Goal: Task Accomplishment & Management: Use online tool/utility

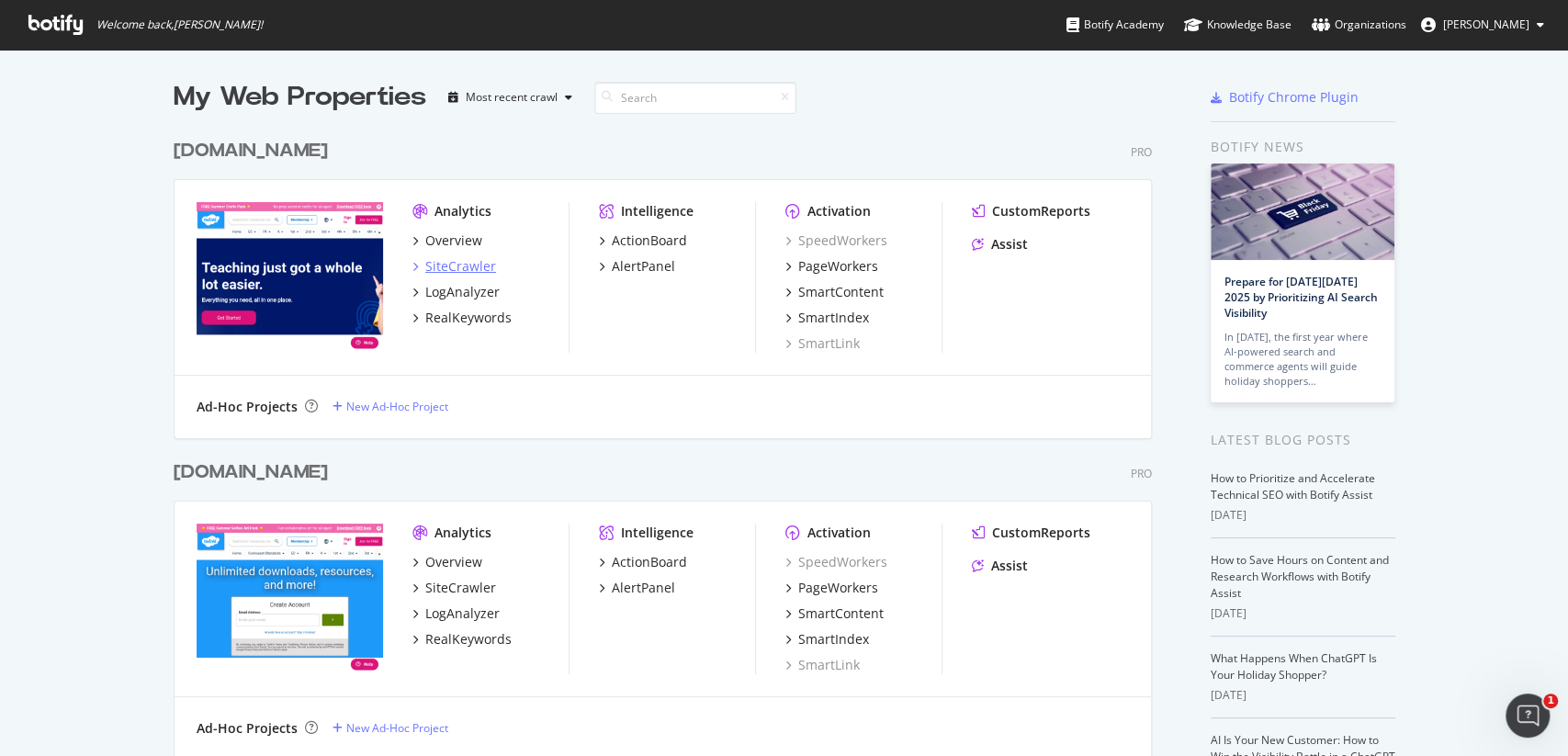
click at [455, 271] on div "SiteCrawler" at bounding box center [460, 266] width 71 height 18
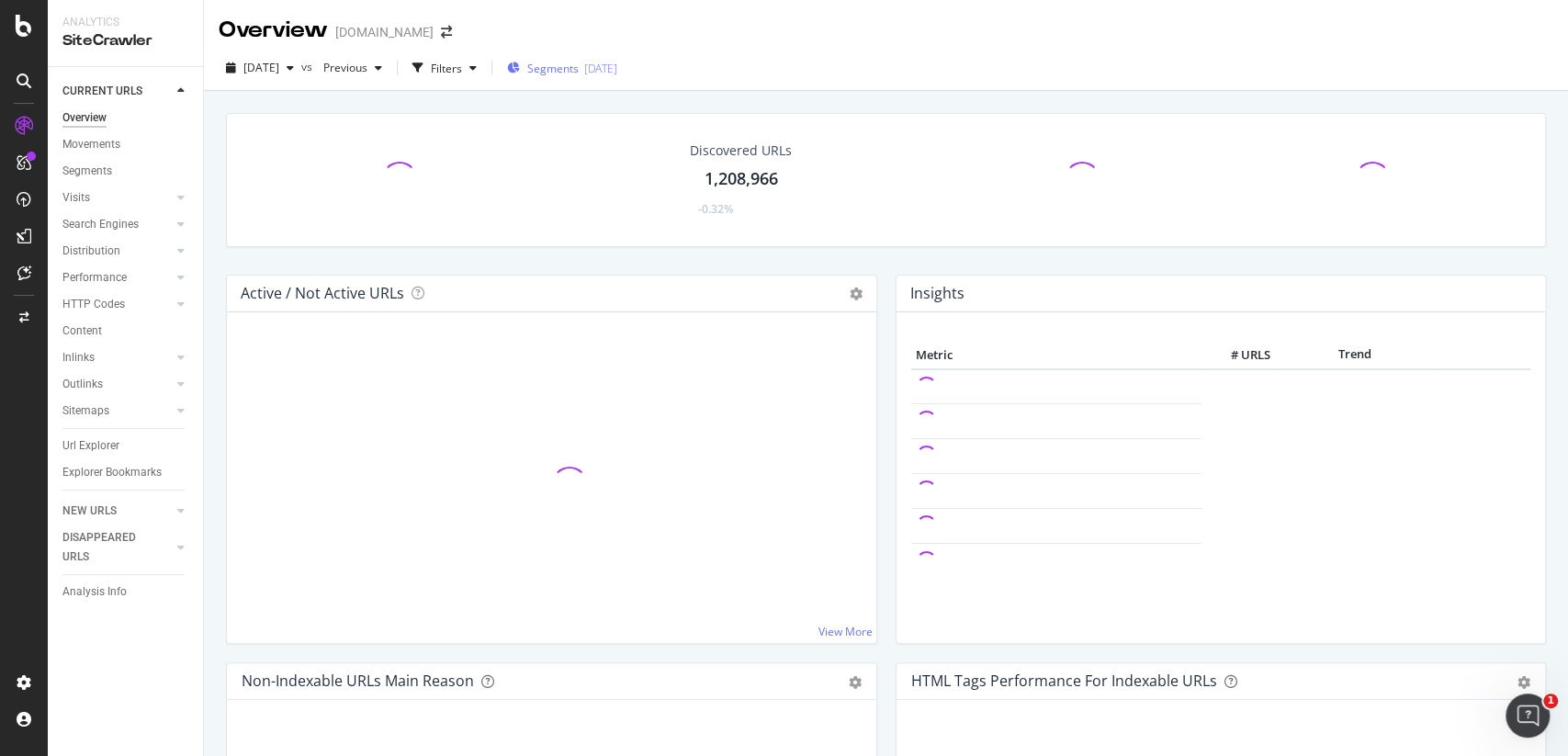
click at [579, 72] on span "Segments" at bounding box center [553, 68] width 52 height 15
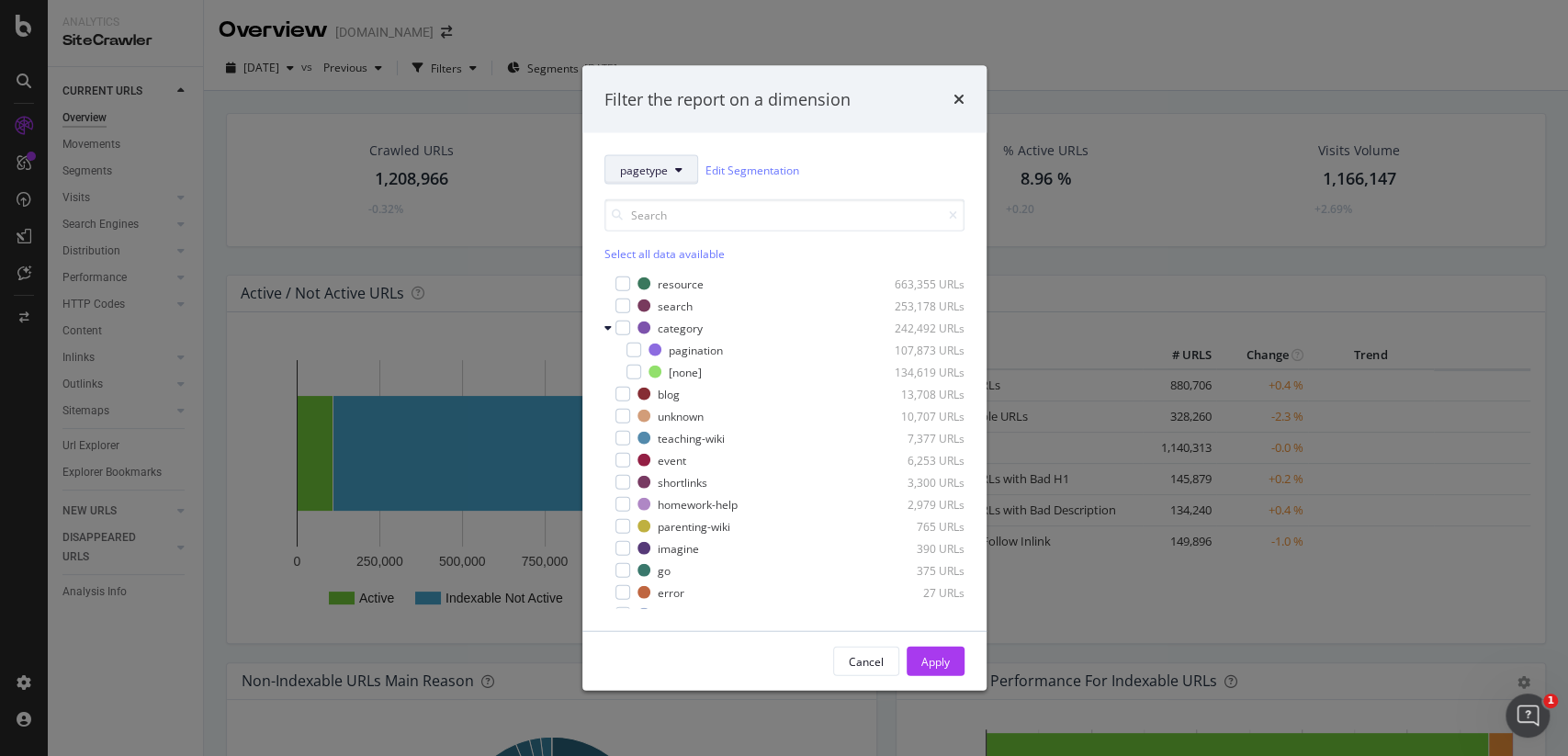
click at [669, 332] on div "category" at bounding box center [680, 328] width 45 height 15
click at [775, 191] on div "Select all data available resource 663,355 URLs search 253,178 URLs category 24…" at bounding box center [784, 396] width 361 height 424
click at [779, 173] on link "Edit Segmentation" at bounding box center [752, 169] width 93 height 19
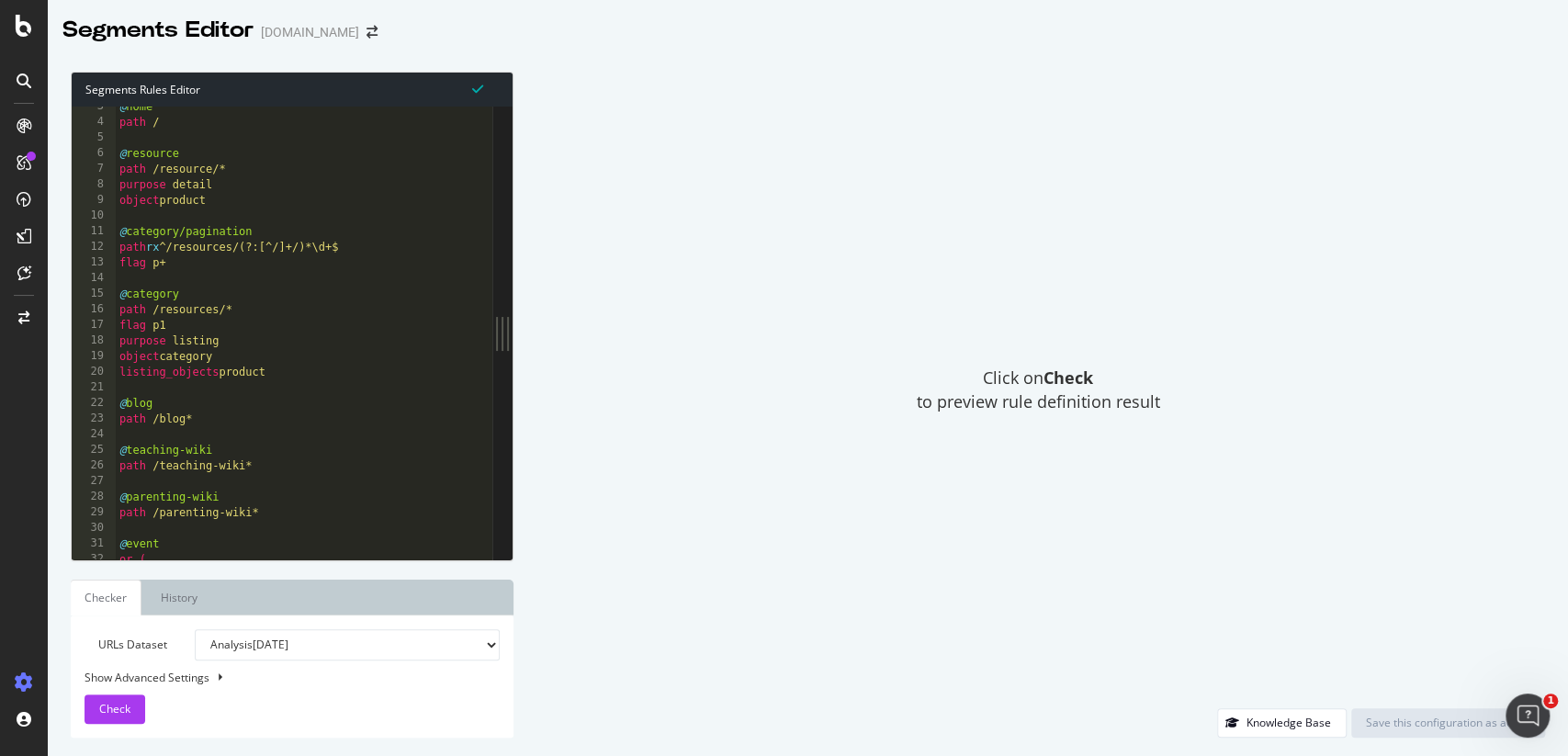
scroll to position [44, 0]
type textarea "listing_objects product"
click at [240, 372] on div "@ home path / @ resource path /resource/* purpose detail object product @ categ…" at bounding box center [304, 336] width 377 height 486
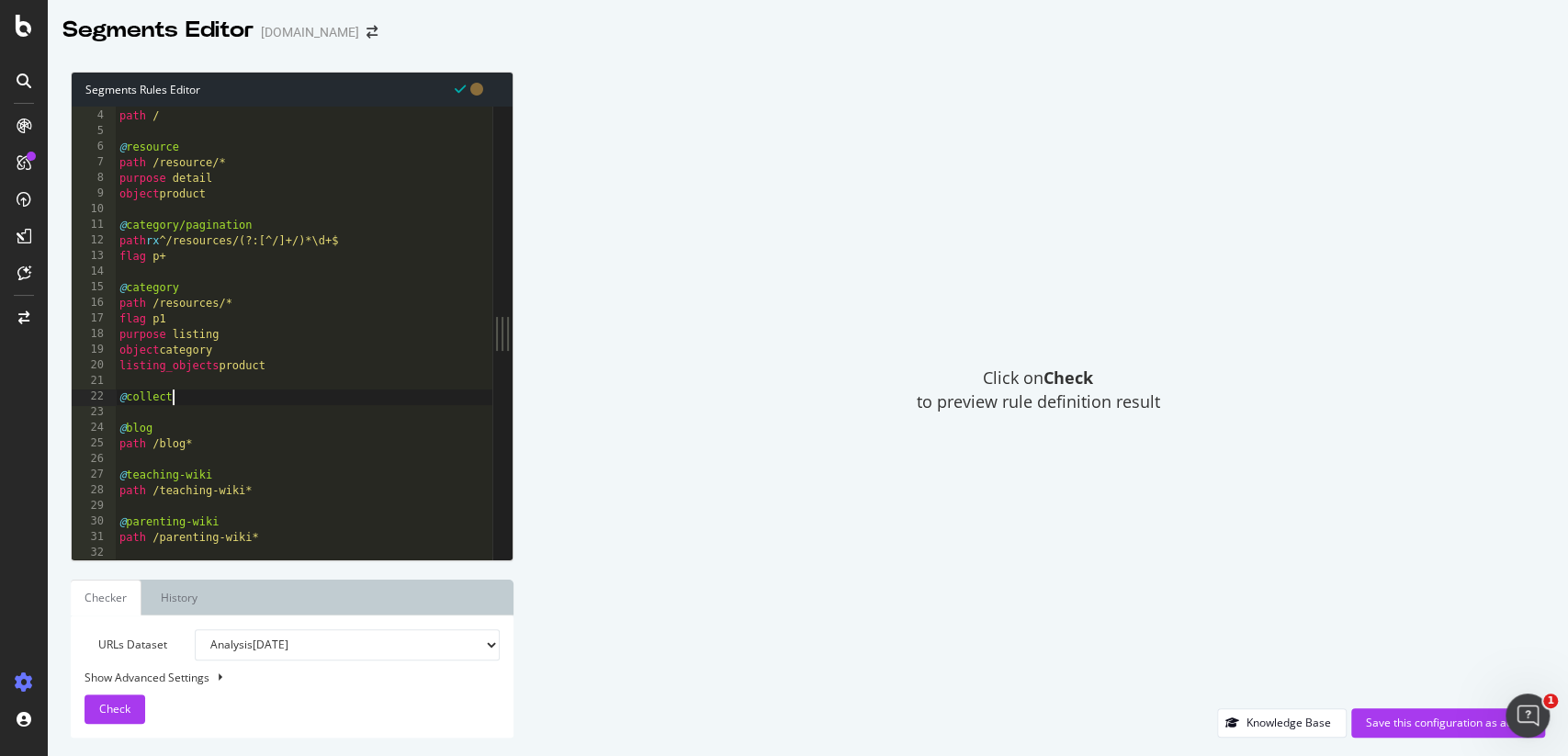
scroll to position [0, 5]
type textarea "@collection"
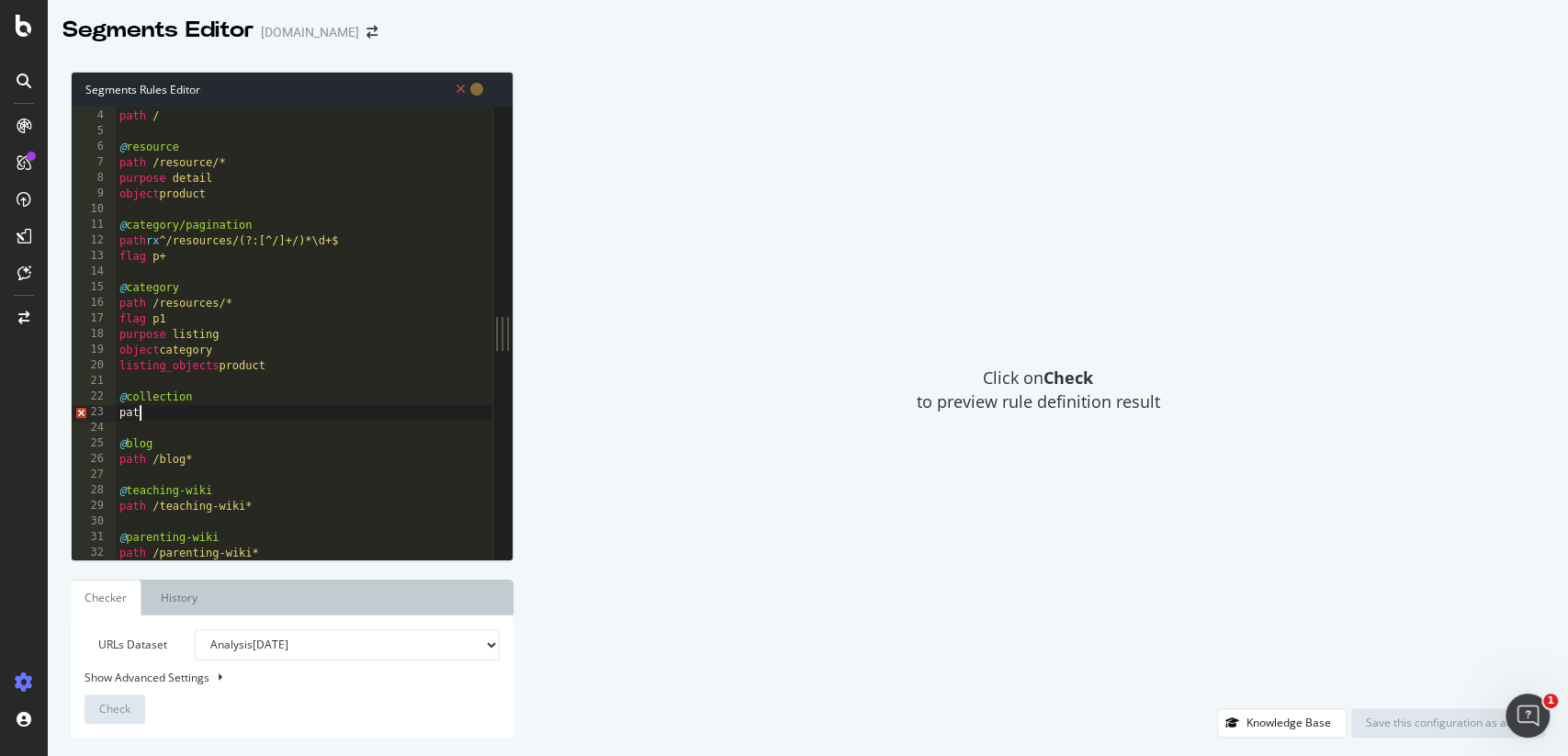
scroll to position [0, 1]
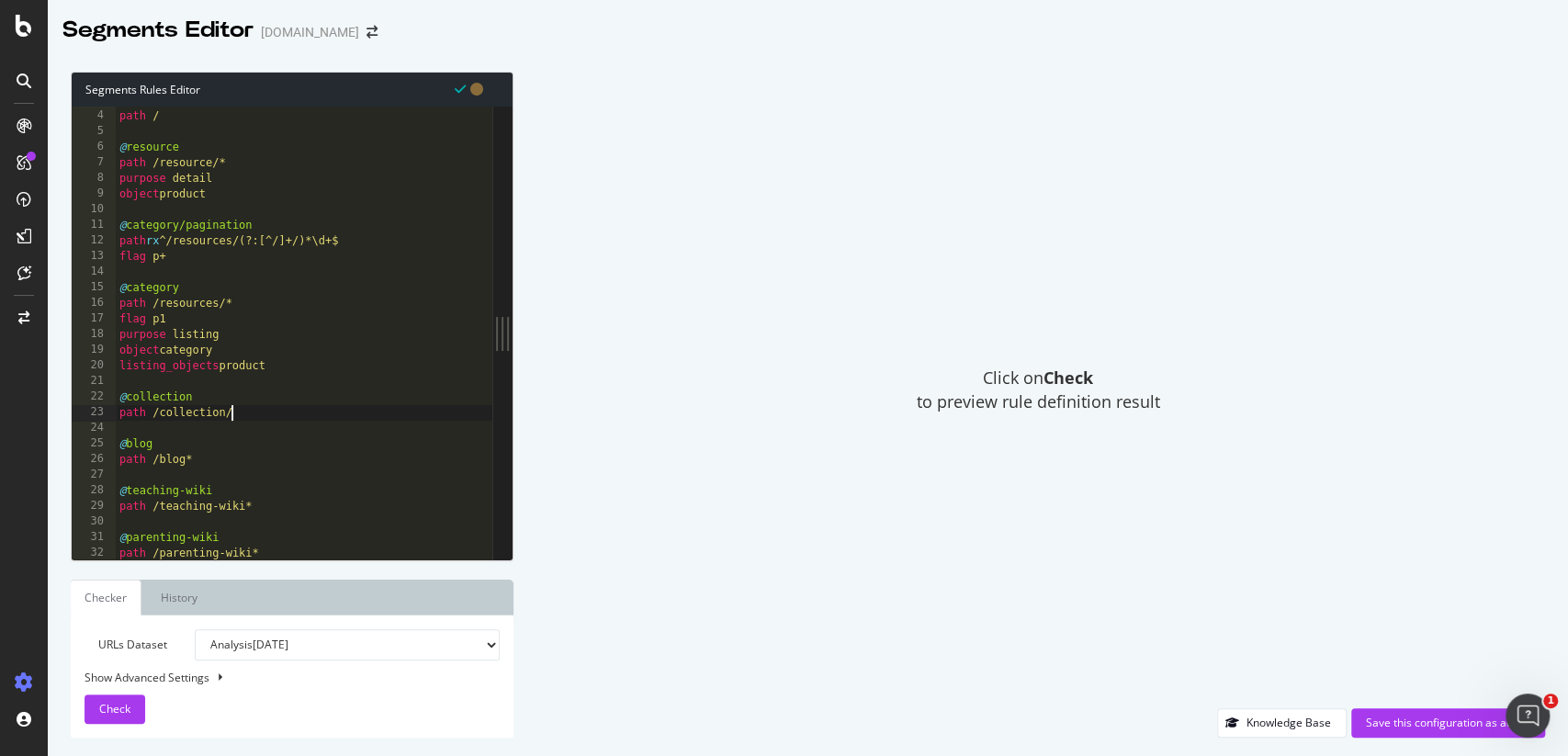
type textarea "path /collection/*"
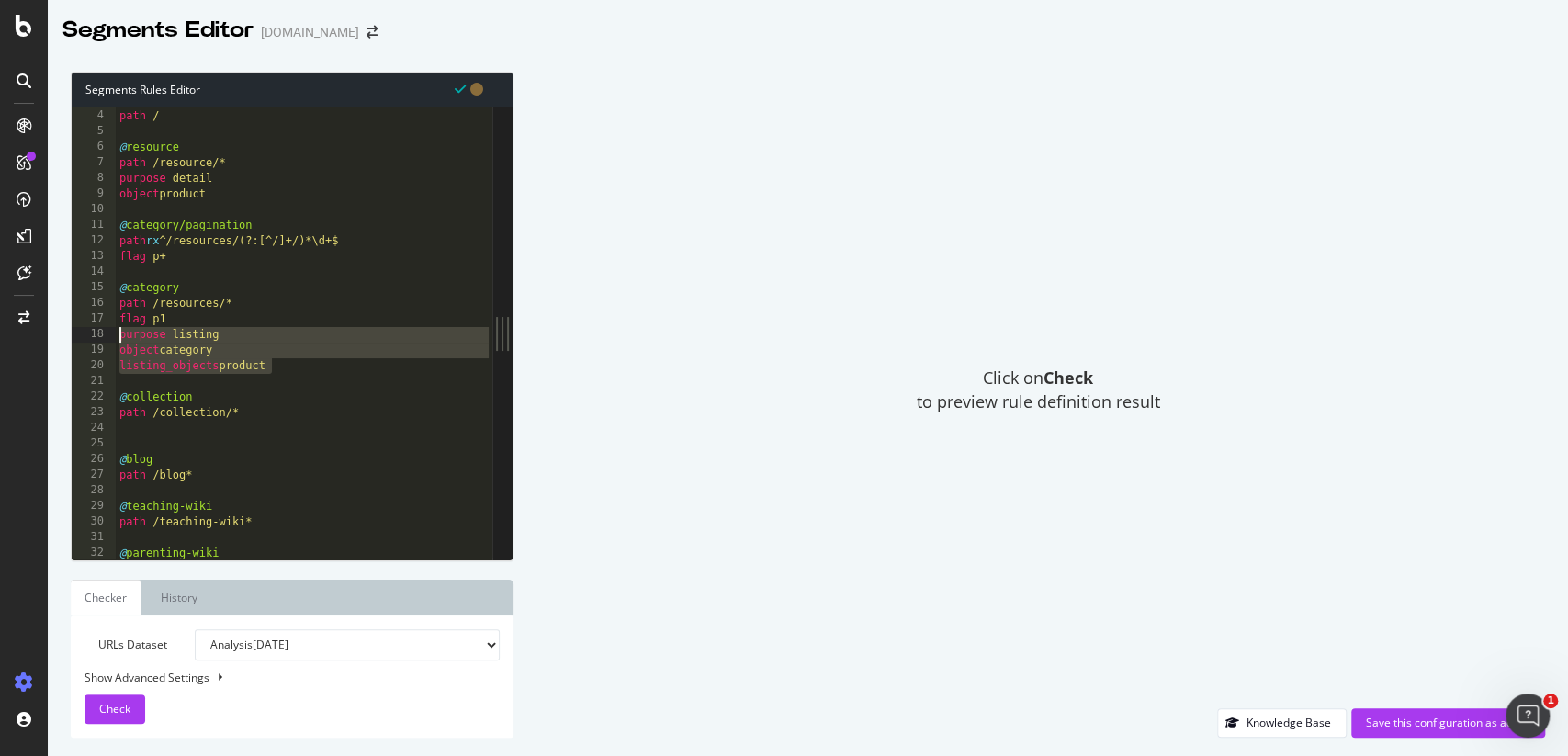
drag, startPoint x: 279, startPoint y: 366, endPoint x: 117, endPoint y: 335, distance: 164.9
click at [117, 335] on div "@ home path / @ resource path /resource/* purpose detail object product @ categ…" at bounding box center [304, 336] width 377 height 486
click at [296, 371] on div "@ home path / @ resource path /resource/* purpose detail object product @ categ…" at bounding box center [304, 336] width 377 height 486
drag, startPoint x: 296, startPoint y: 371, endPoint x: 107, endPoint y: 340, distance: 191.5
click at [107, 340] on div "listing_objects product 3 4 5 6 7 8 9 10 11 12 13 14 15 16 17 18 19 20 21 22 23…" at bounding box center [283, 333] width 421 height 453
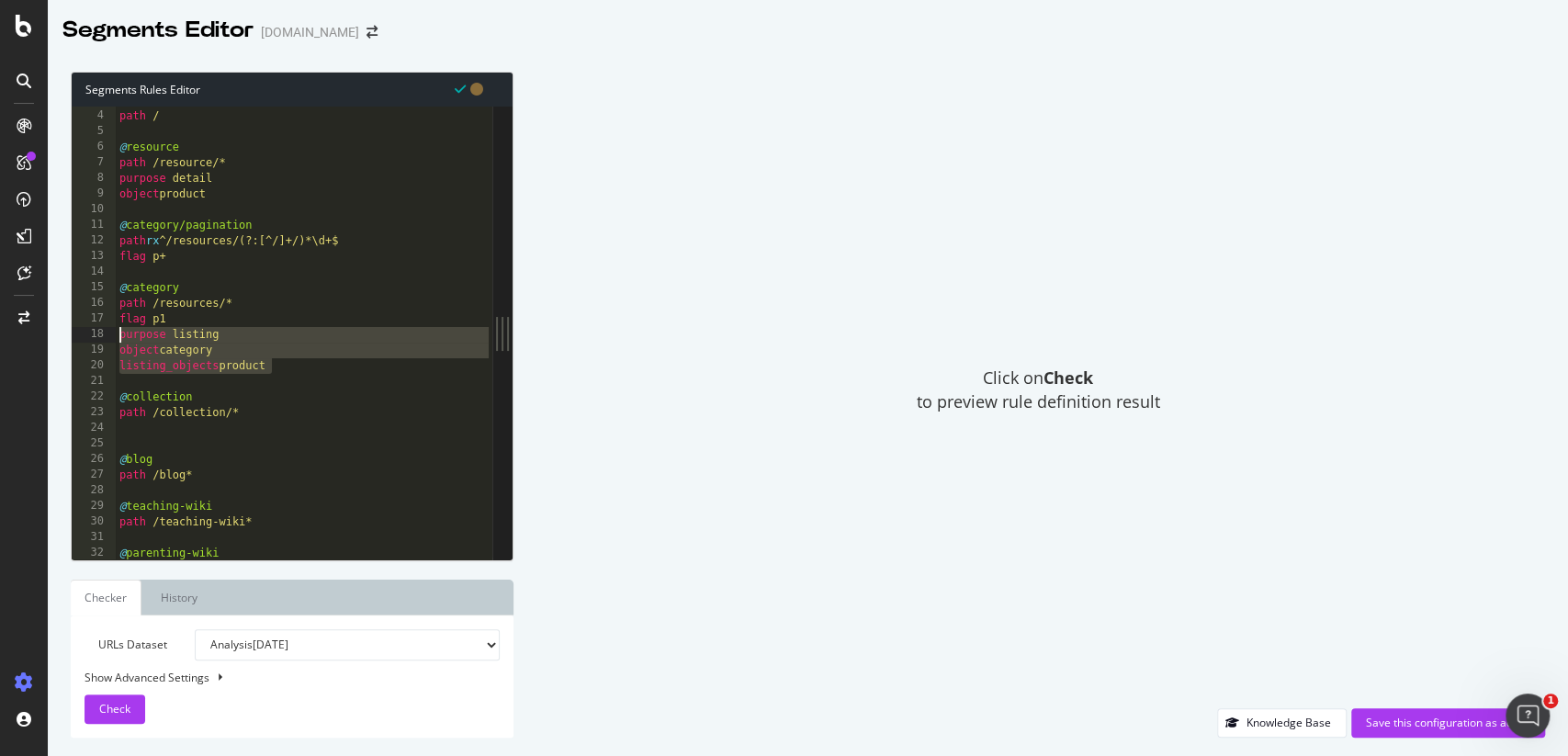
type textarea "purpose listing object category"
click at [153, 434] on div "@ home path / @ resource path /resource/* purpose detail object product @ categ…" at bounding box center [304, 336] width 377 height 486
paste textarea "listing_objects product"
type textarea "listing_objects product"
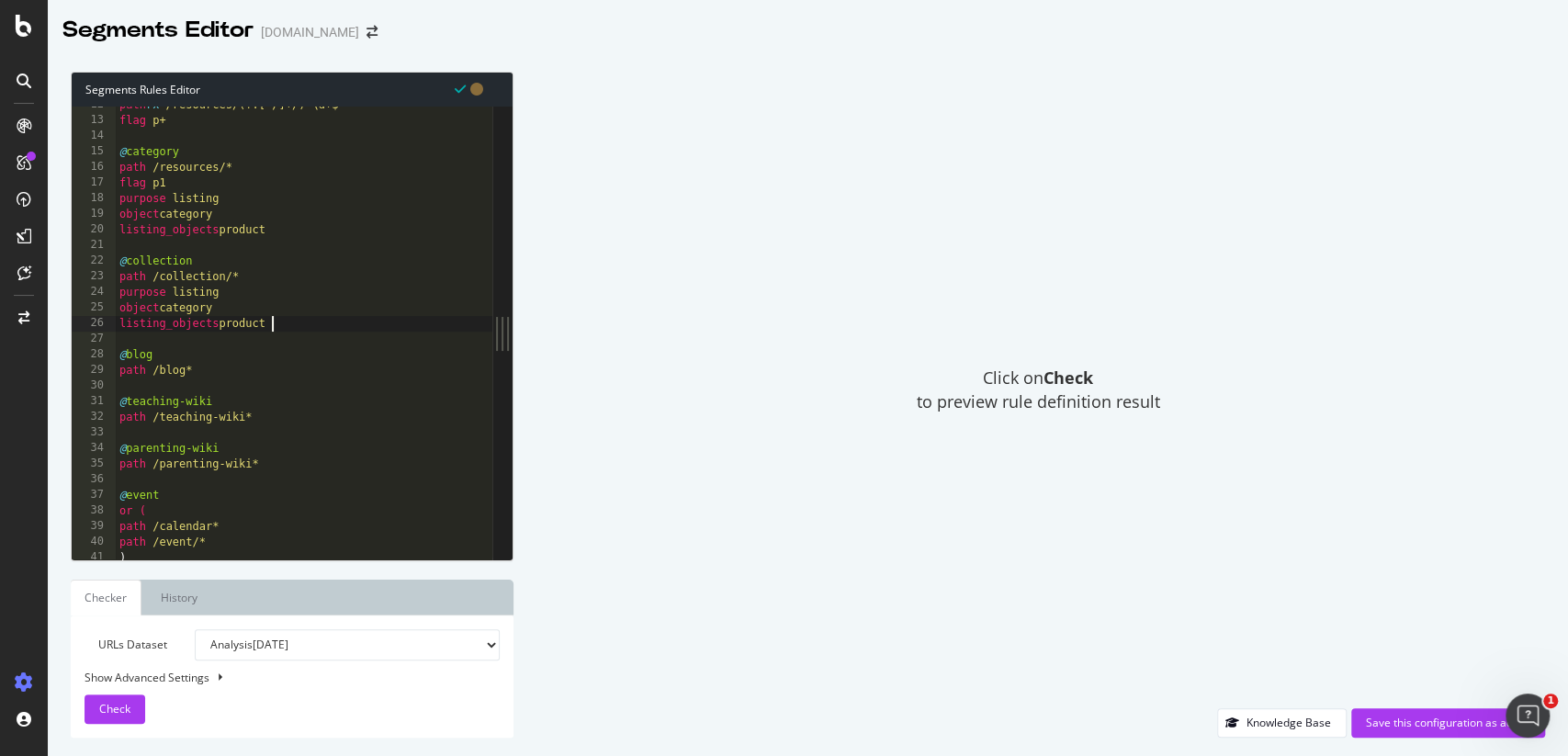
scroll to position [180, 0]
click at [118, 708] on span "Check" at bounding box center [114, 709] width 31 height 15
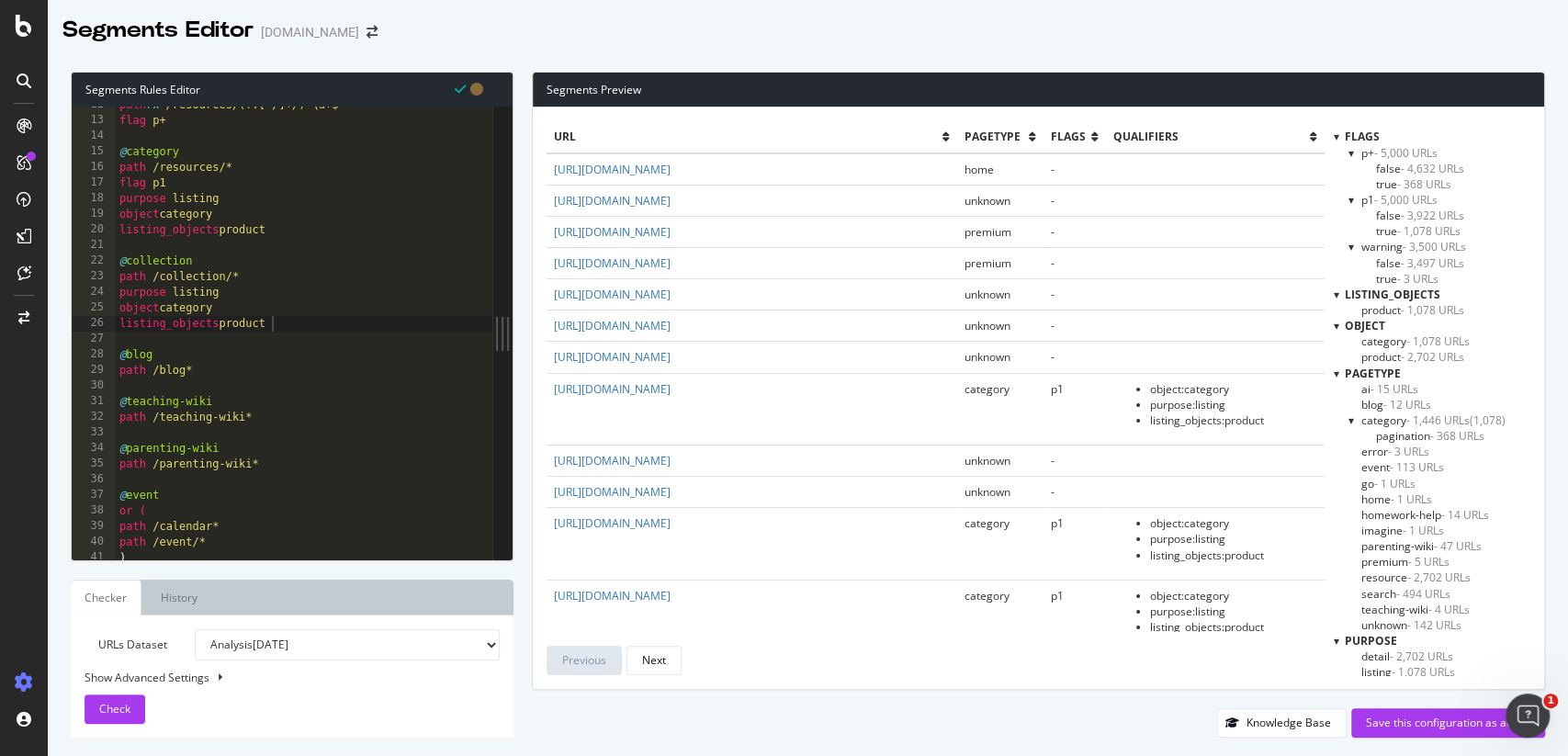
scroll to position [4, 0]
click at [1438, 724] on div "Save this configuration as active" at bounding box center [1448, 722] width 164 height 15
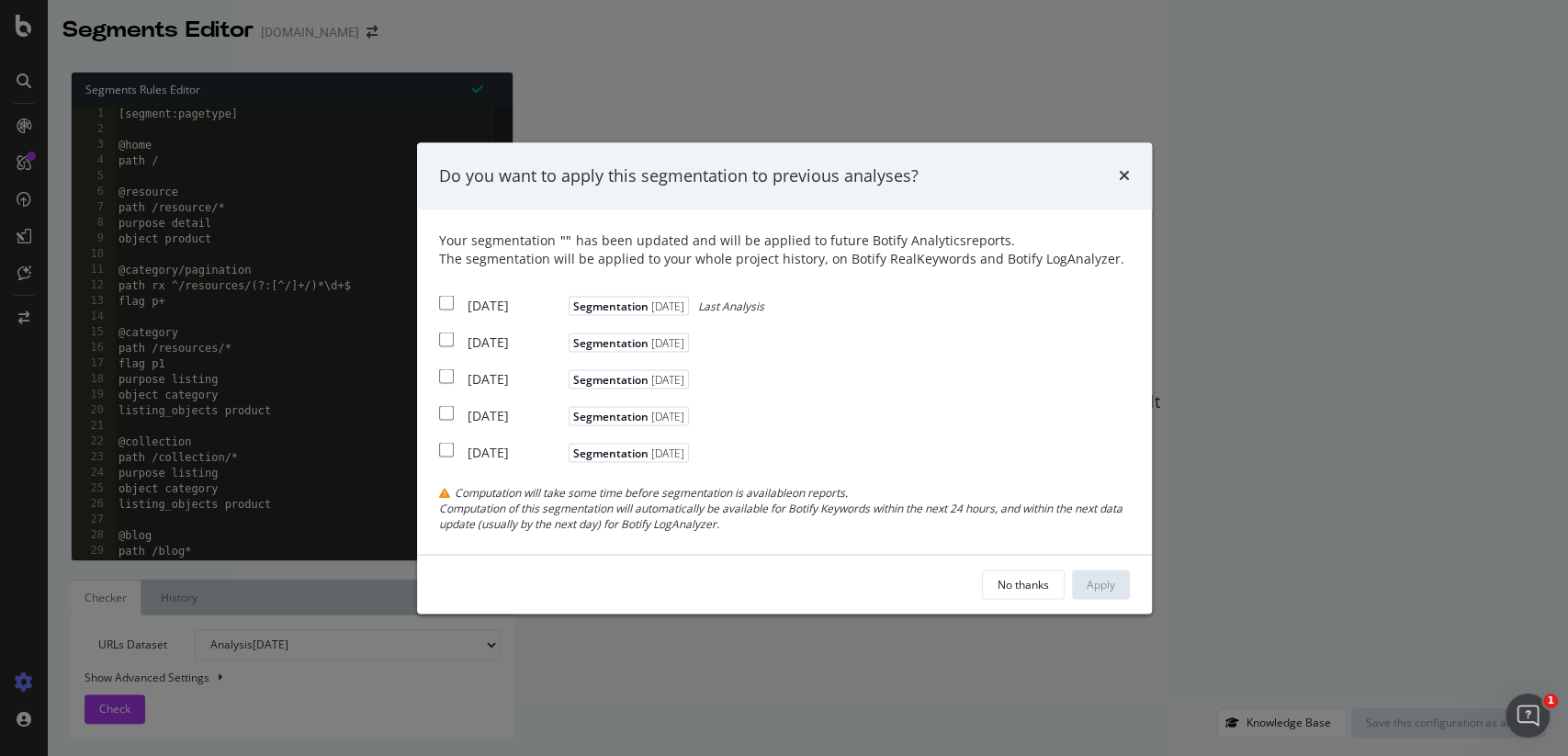
click at [541, 308] on div "[DATE]" at bounding box center [515, 306] width 96 height 18
checkbox input "true"
click at [1095, 585] on div "Apply" at bounding box center [1101, 584] width 29 height 15
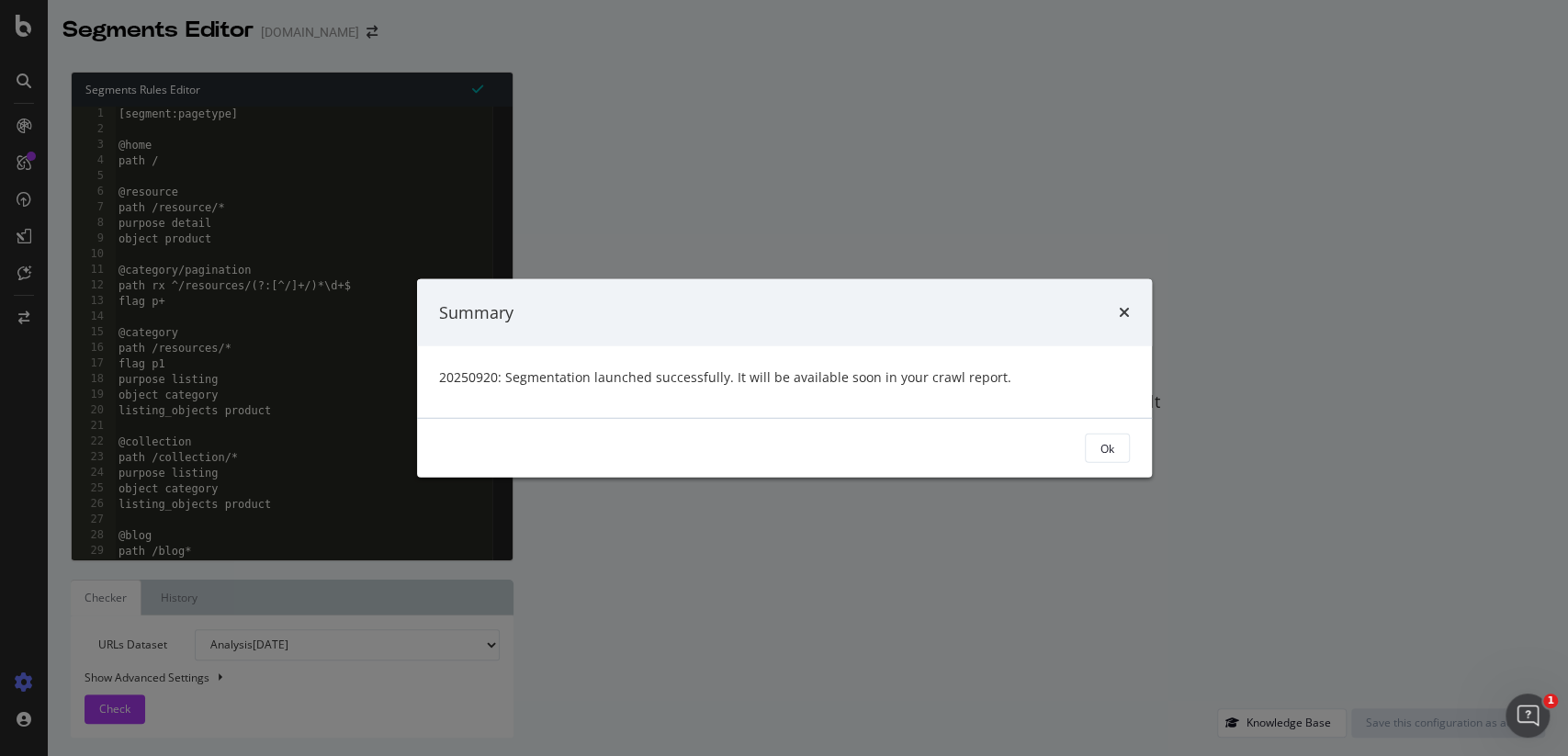
click at [1130, 461] on div "Ok" at bounding box center [784, 448] width 734 height 59
click at [1126, 455] on button "Ok" at bounding box center [1108, 448] width 45 height 30
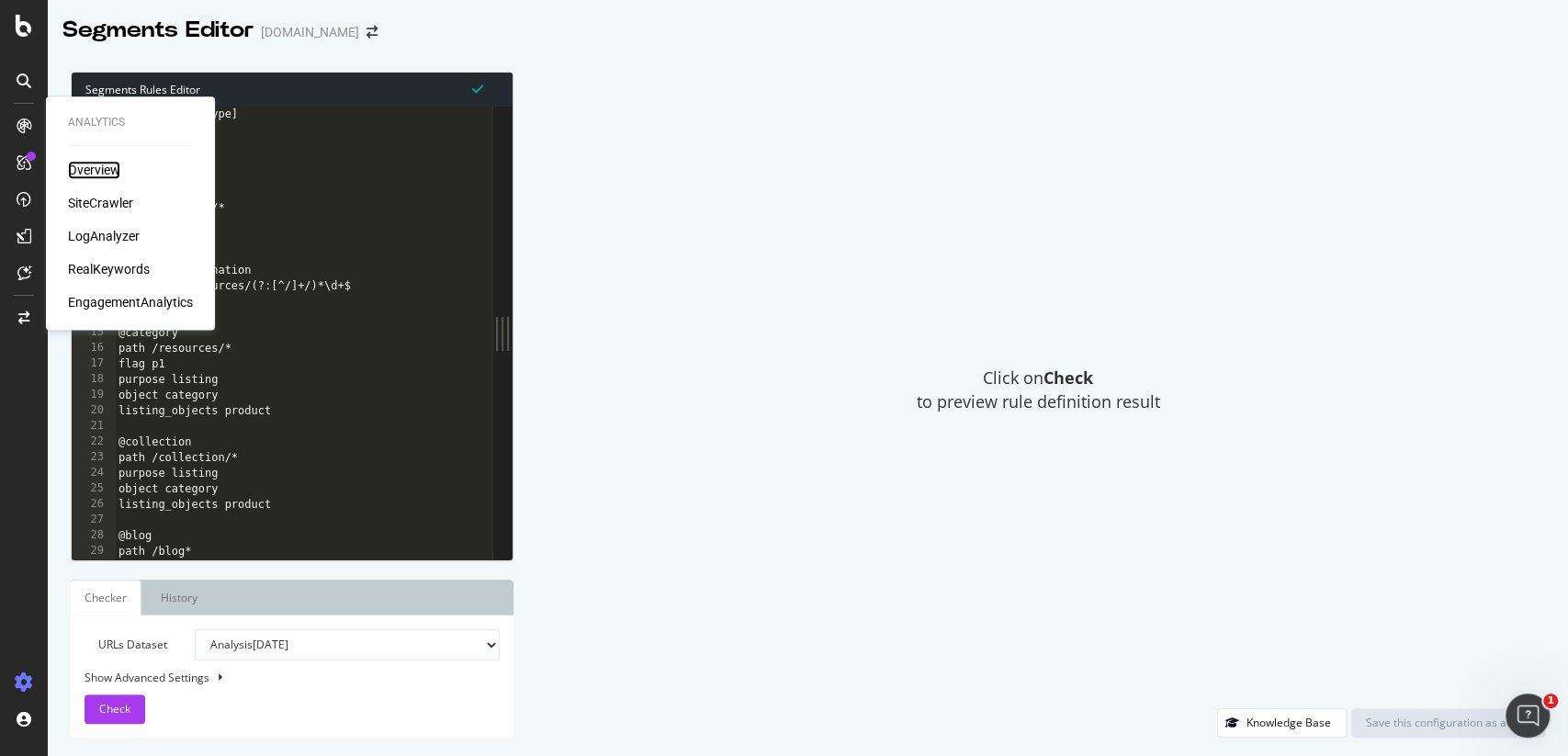
click at [101, 165] on div "Overview" at bounding box center [94, 169] width 52 height 18
